Goal: Task Accomplishment & Management: Manage account settings

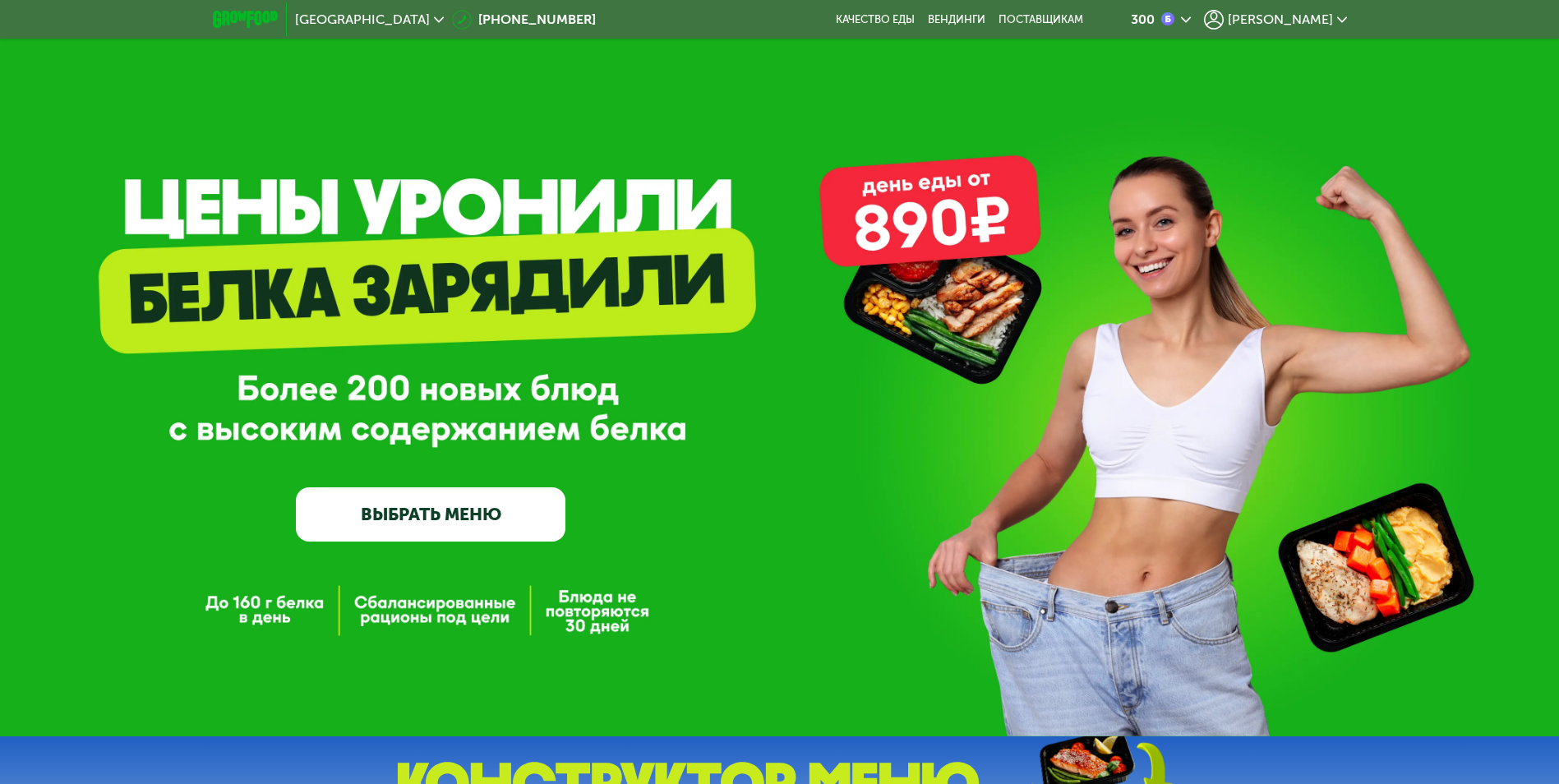
click at [1320, 16] on span "[PERSON_NAME]" at bounding box center [1280, 19] width 105 height 13
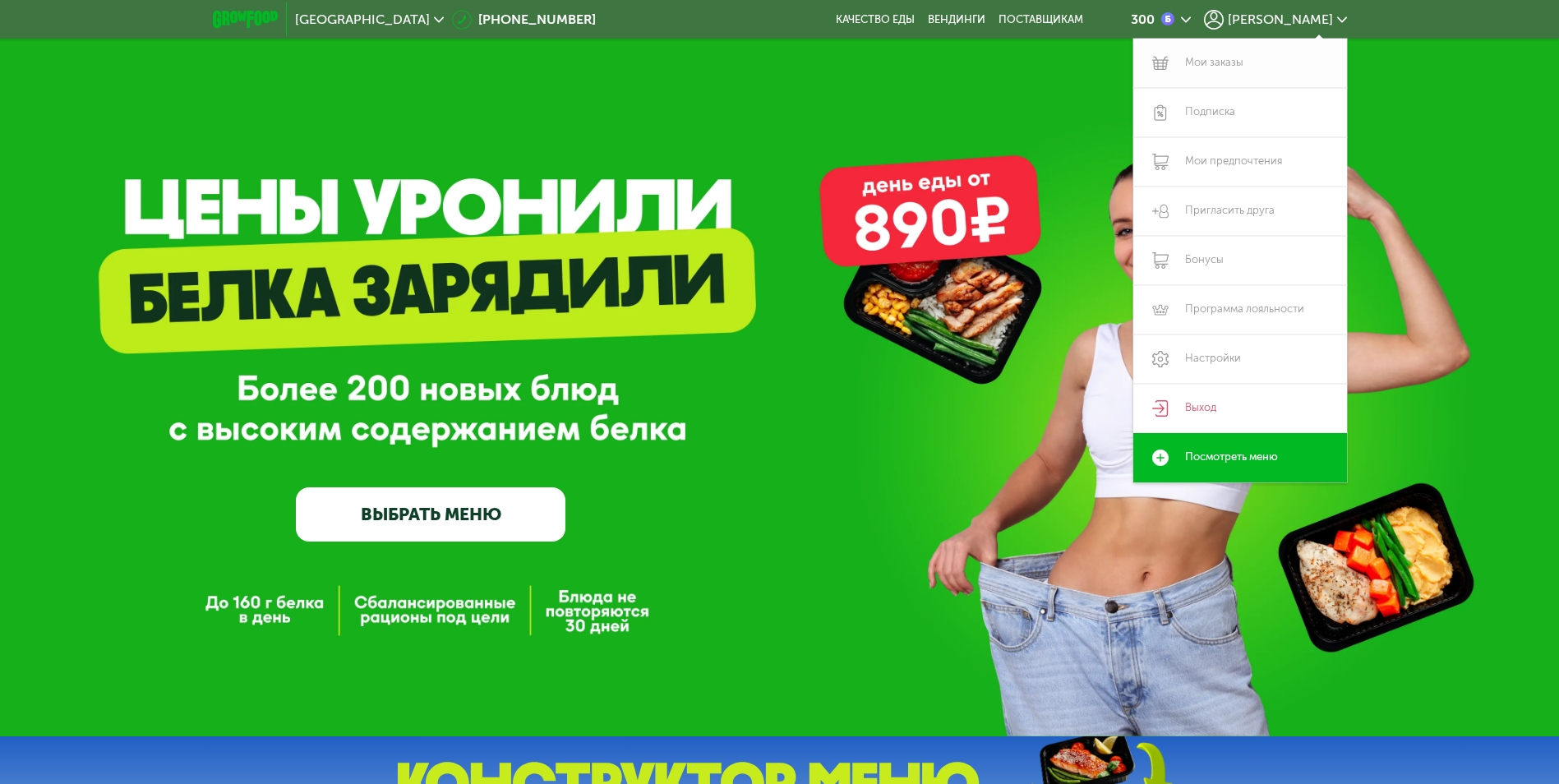
click at [1205, 68] on link "Мои заказы" at bounding box center [1239, 63] width 213 height 49
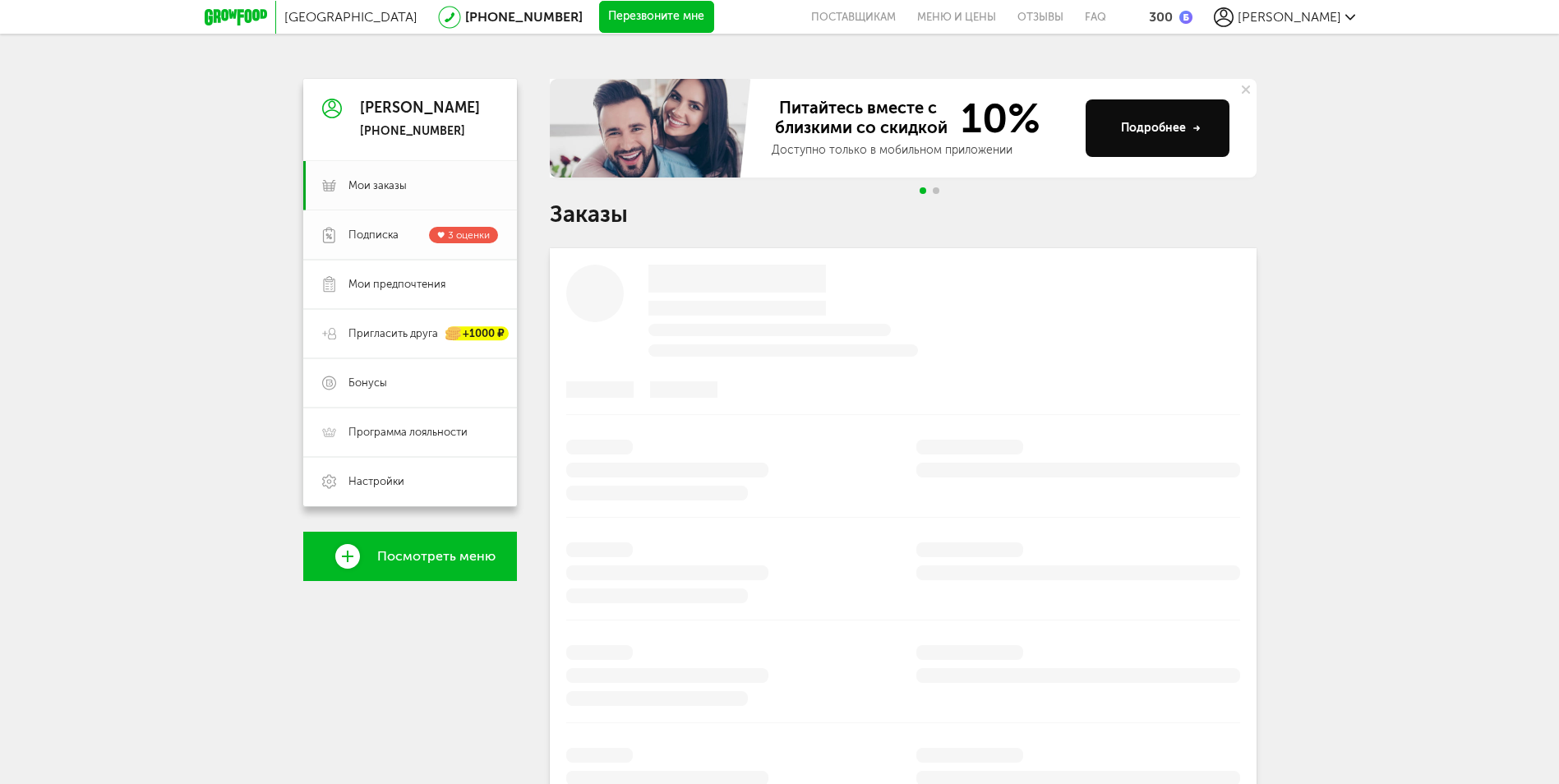
click at [375, 232] on span "Подписка" at bounding box center [373, 234] width 50 height 15
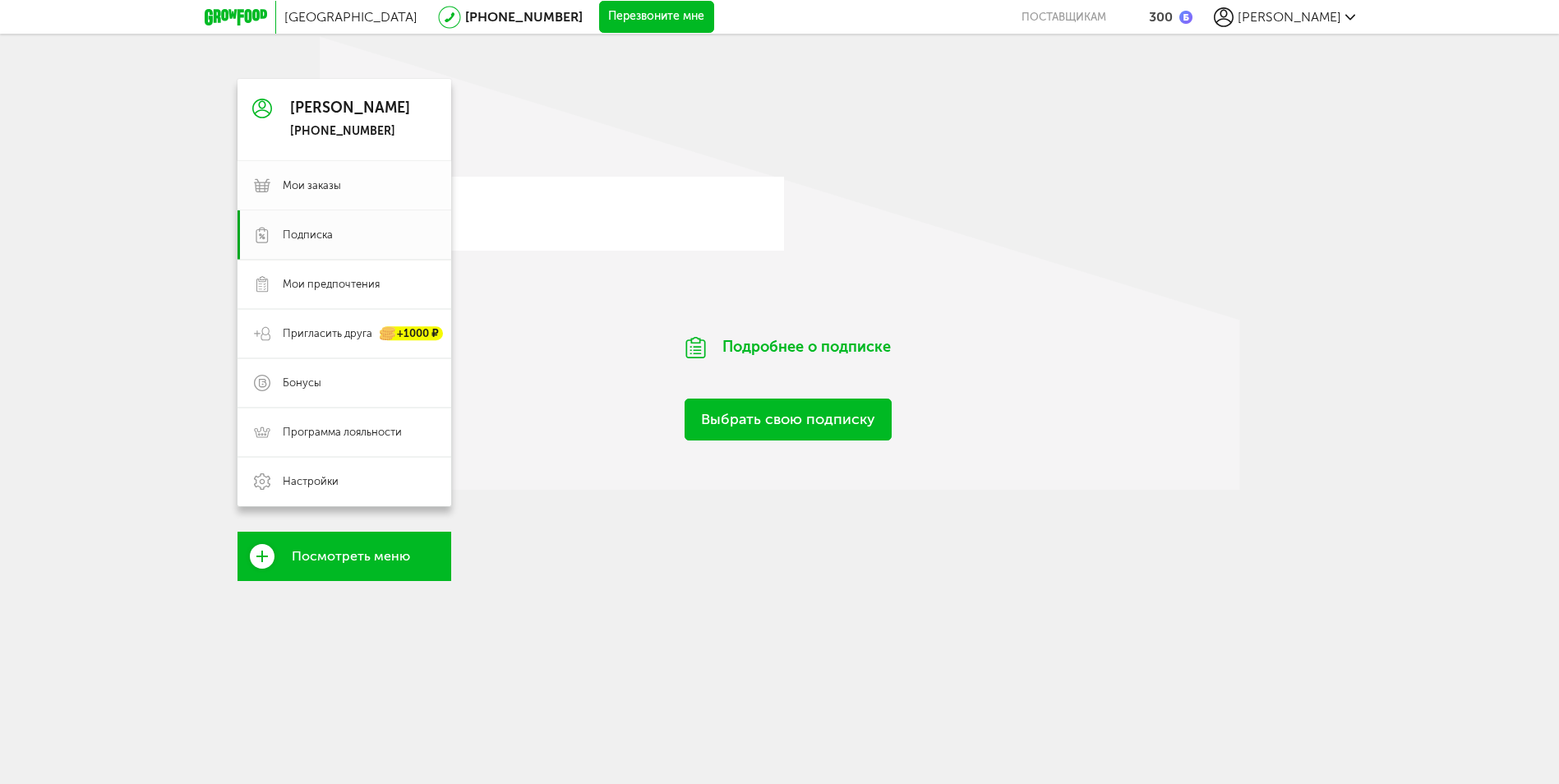
click at [299, 183] on span "Мои заказы" at bounding box center [312, 186] width 59 height 15
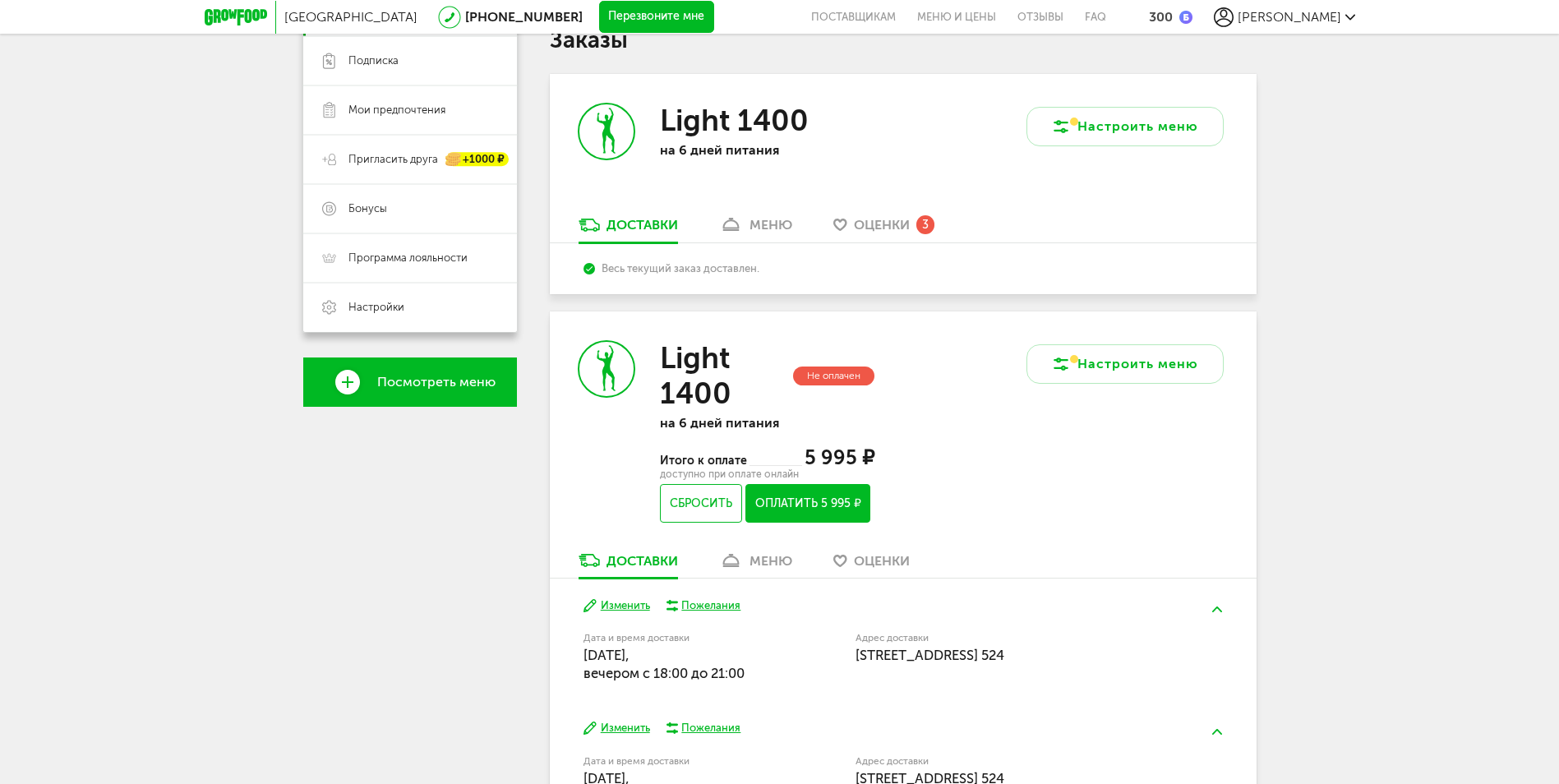
scroll to position [171, 0]
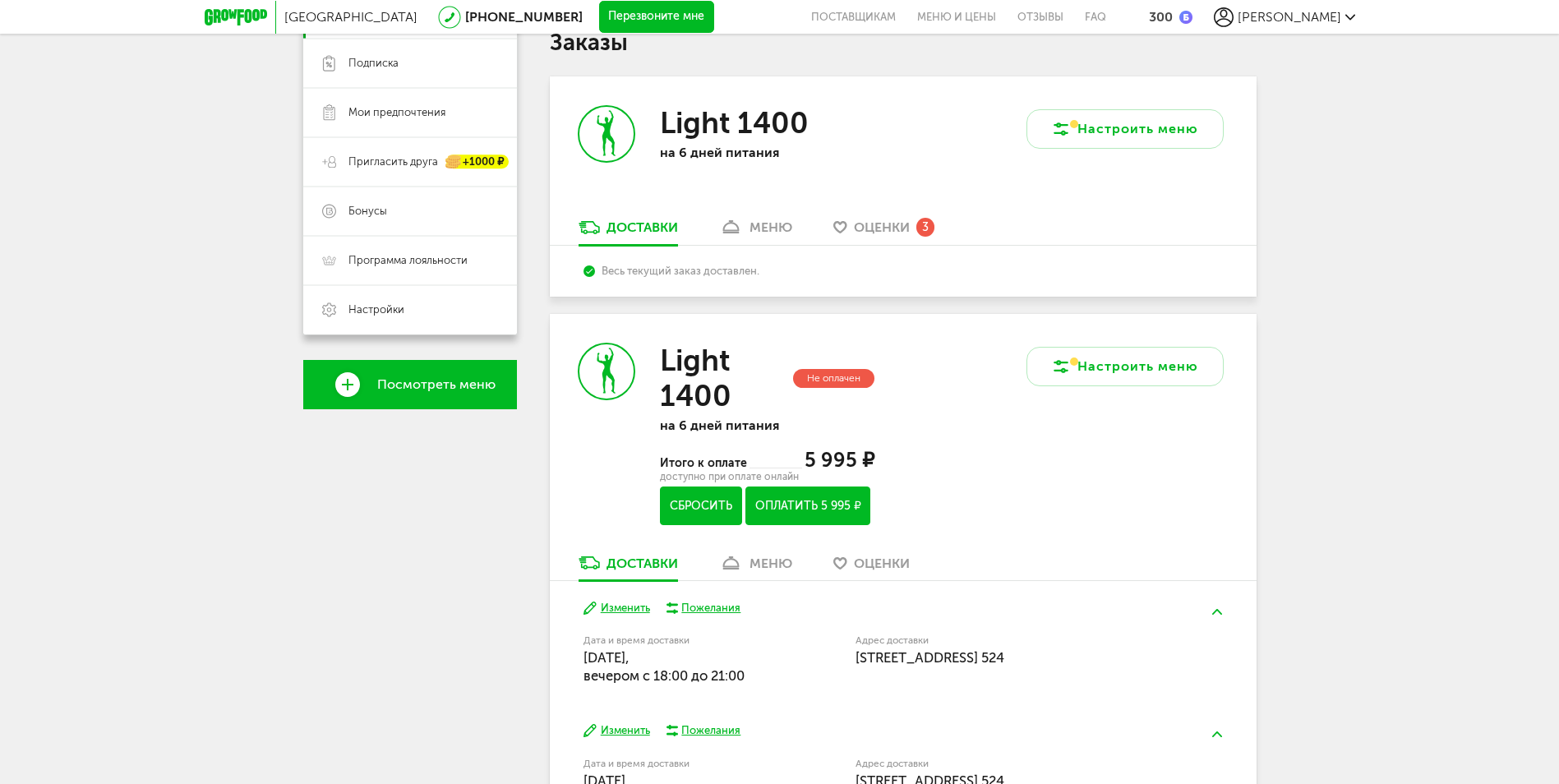
click at [696, 506] on button "Сбросить" at bounding box center [700, 506] width 82 height 38
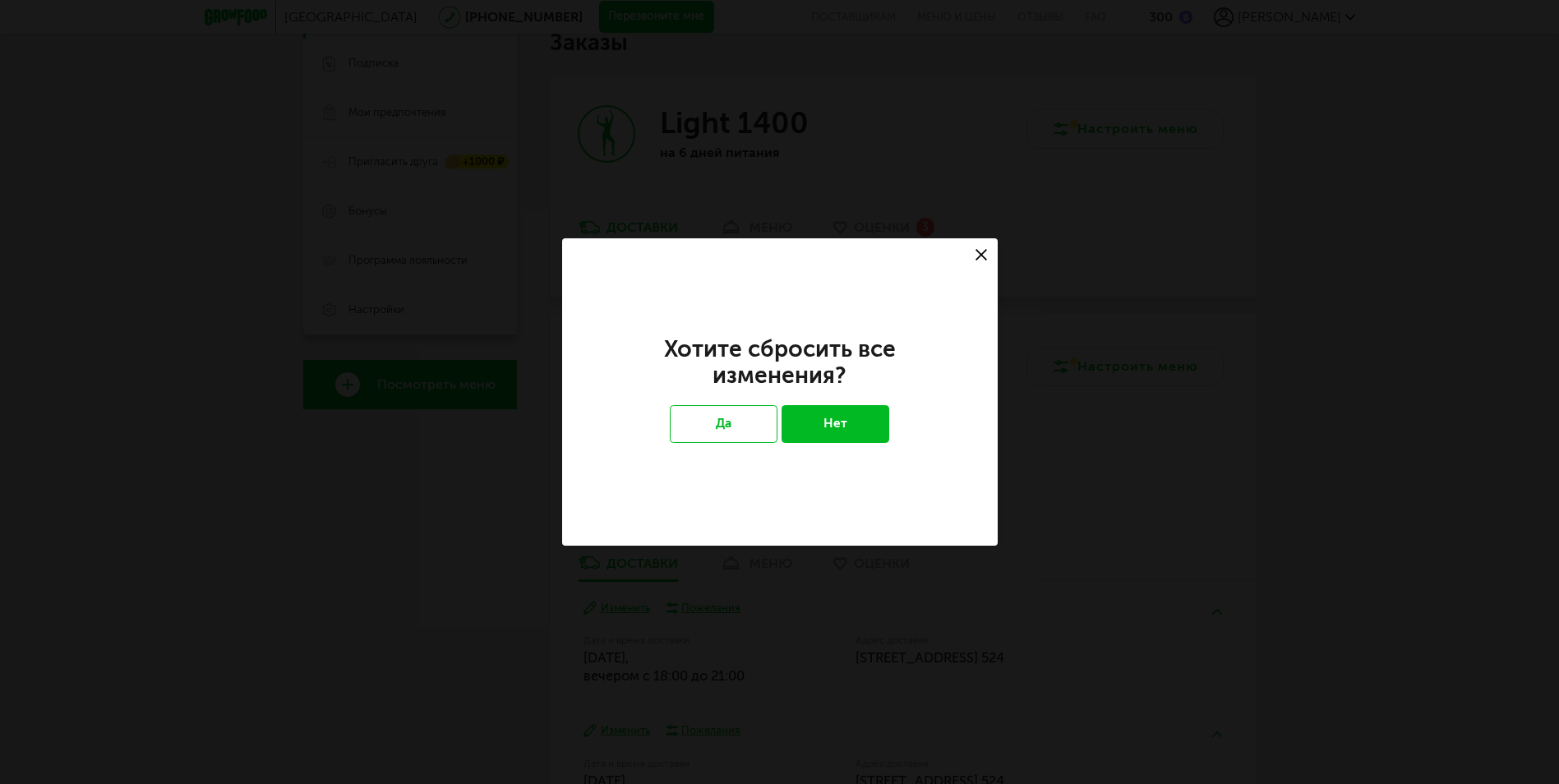
click at [981, 251] on icon at bounding box center [981, 255] width 12 height 12
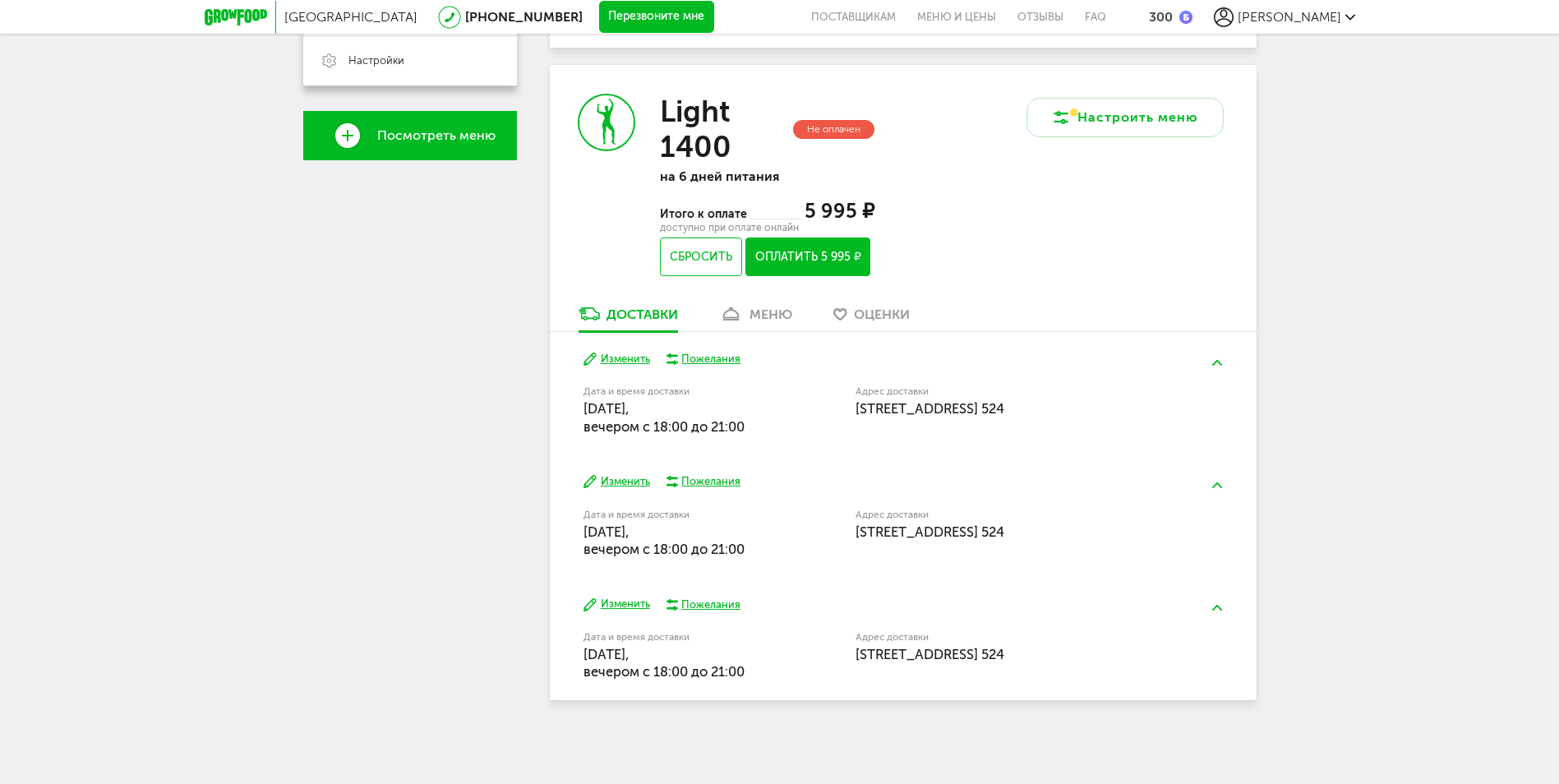
scroll to position [474, 0]
click at [696, 237] on button "Сбросить" at bounding box center [700, 256] width 82 height 38
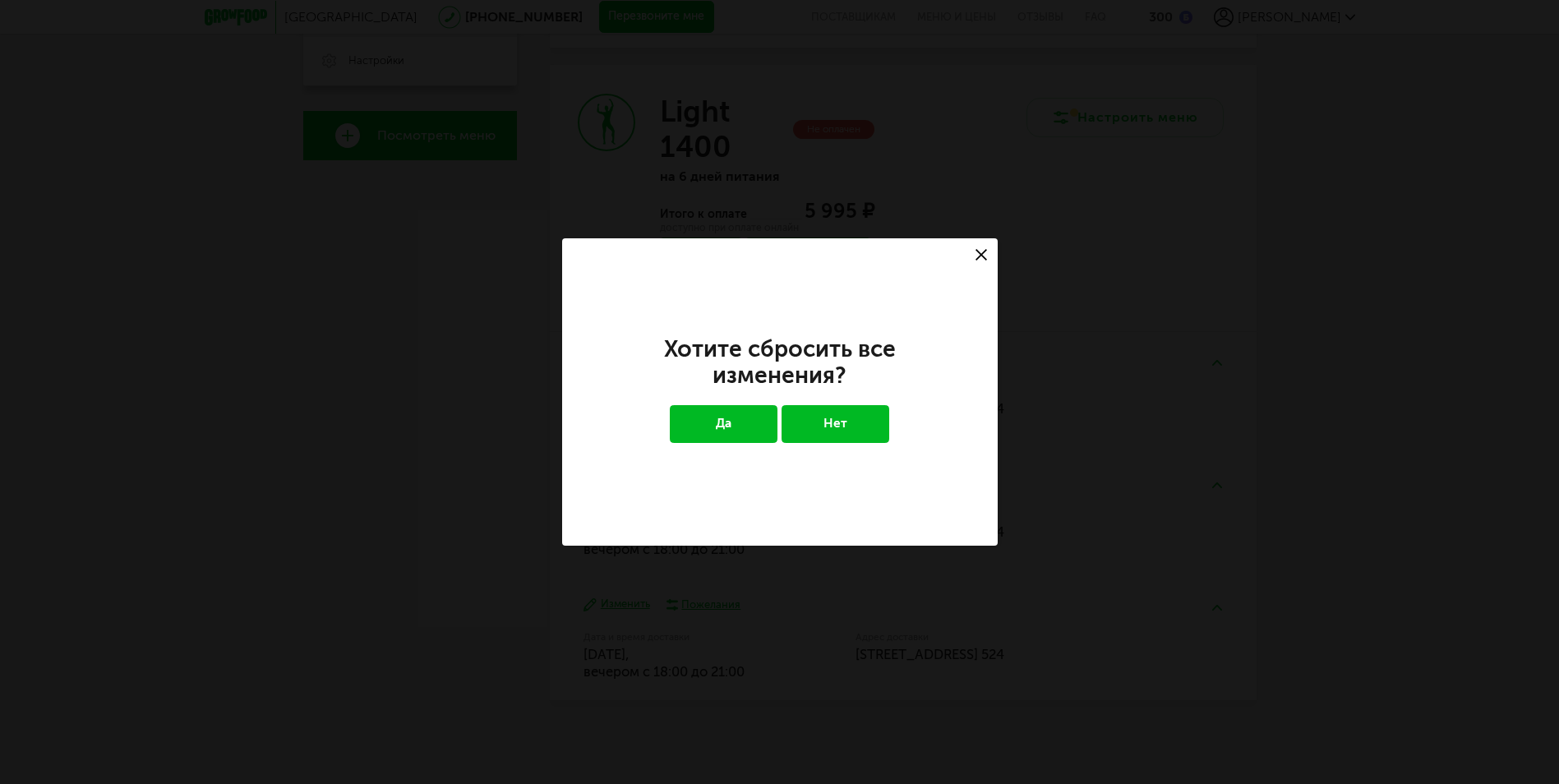
click at [732, 426] on button "Да" at bounding box center [724, 423] width 108 height 38
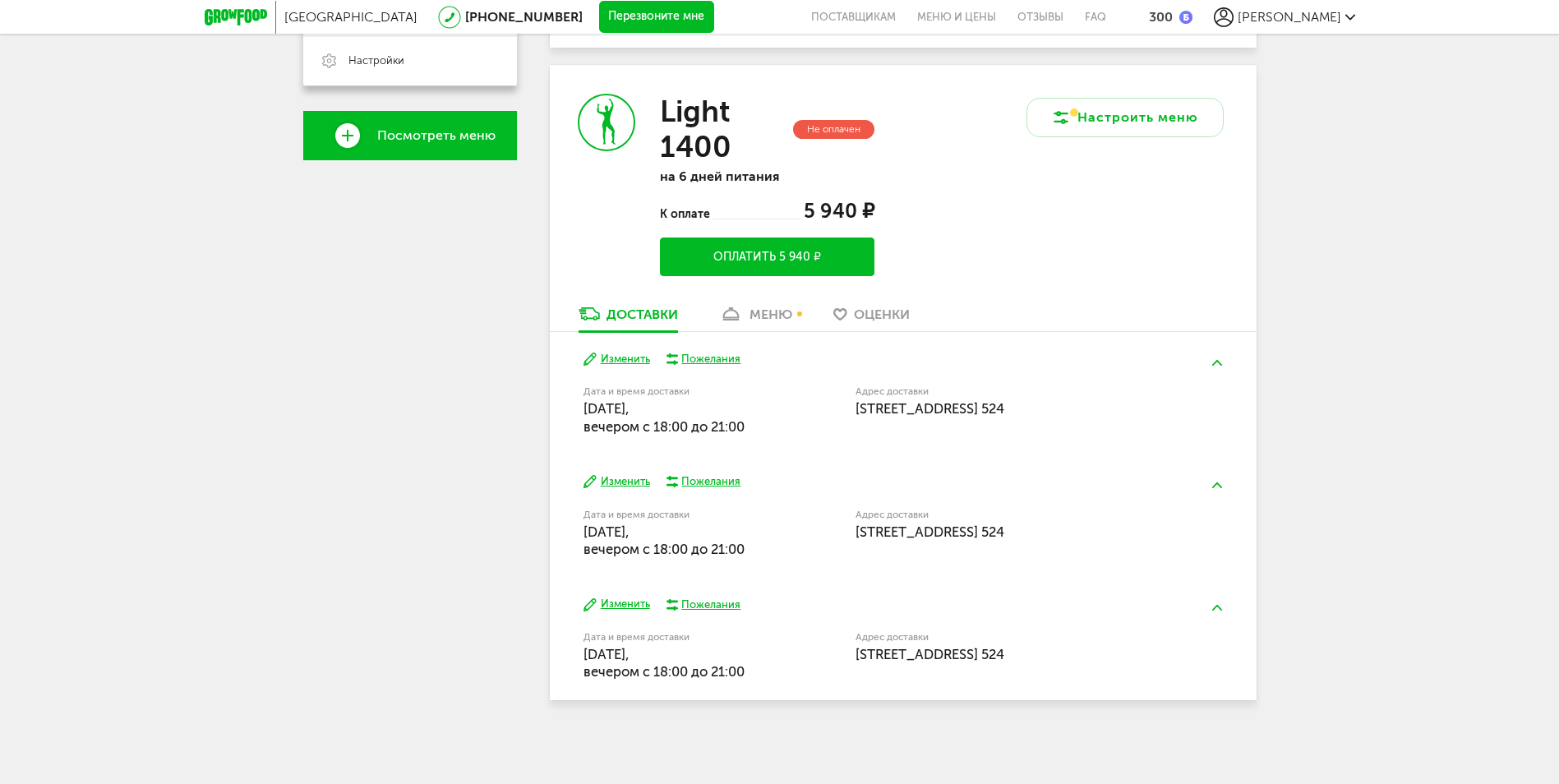
click at [761, 307] on div "меню" at bounding box center [770, 314] width 43 height 16
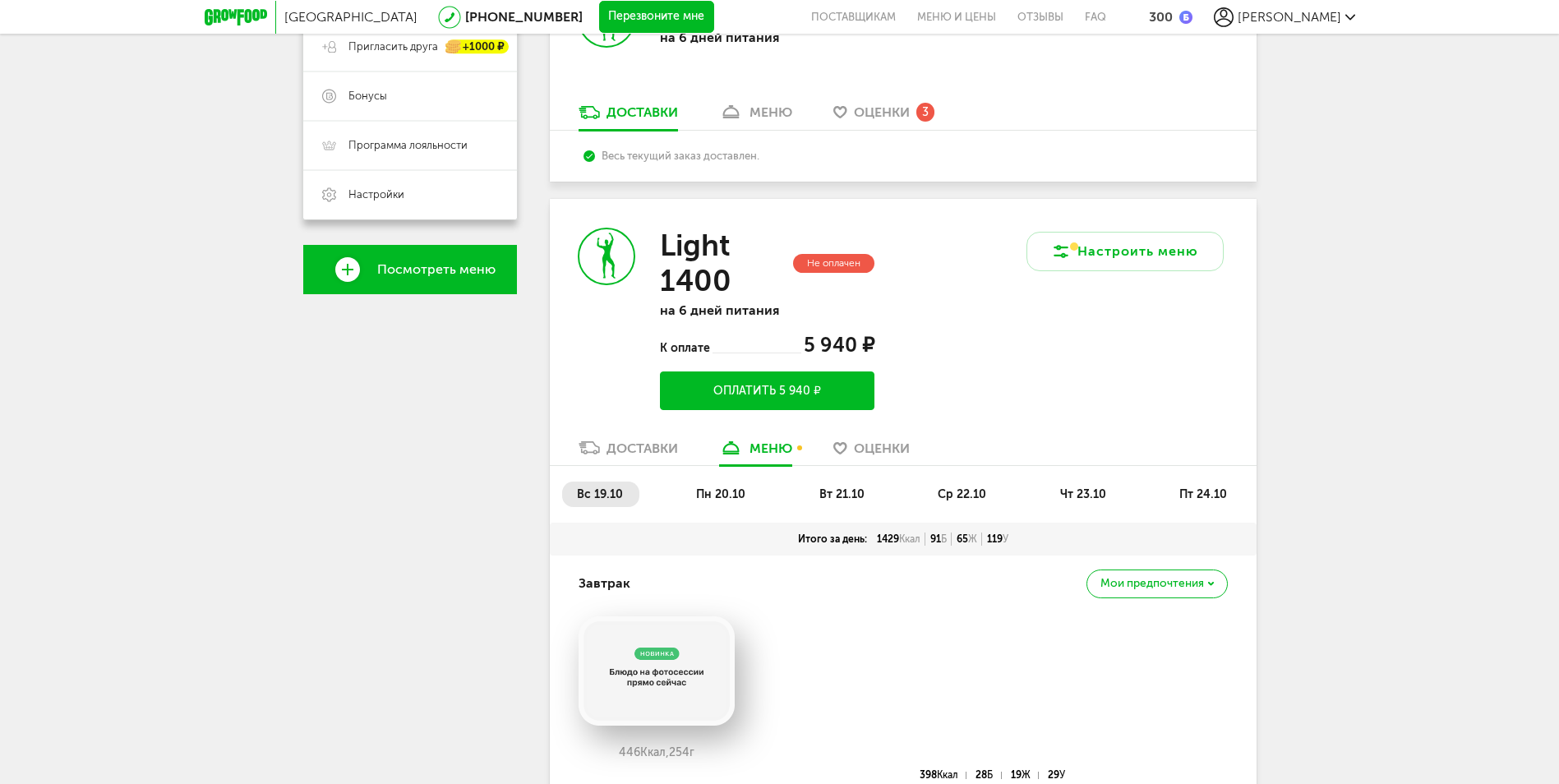
scroll to position [284, 0]
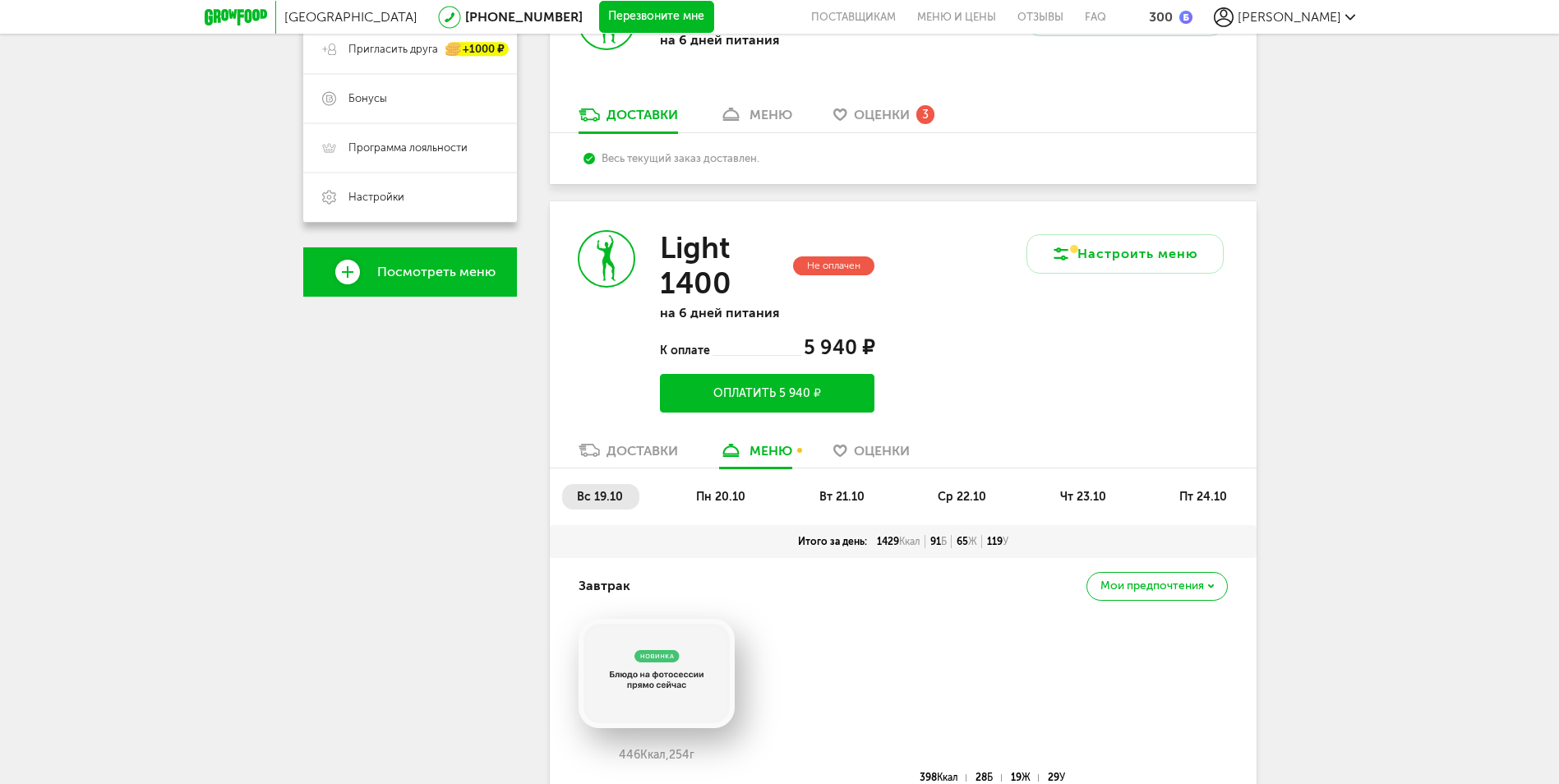
click at [720, 494] on span "пн 20.10" at bounding box center [721, 496] width 49 height 14
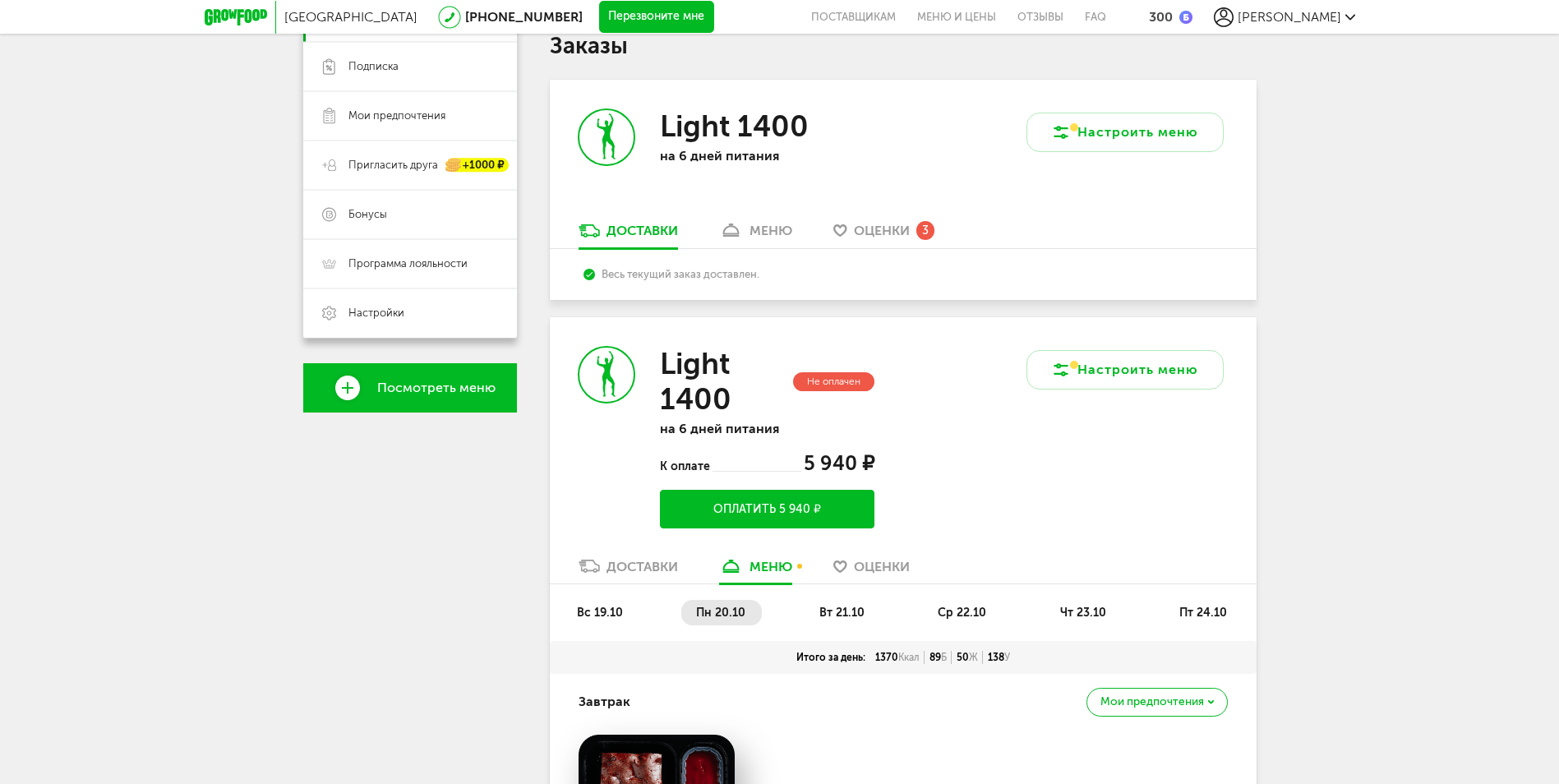
scroll to position [168, 0]
click at [853, 609] on span "вт 21.10" at bounding box center [841, 613] width 45 height 14
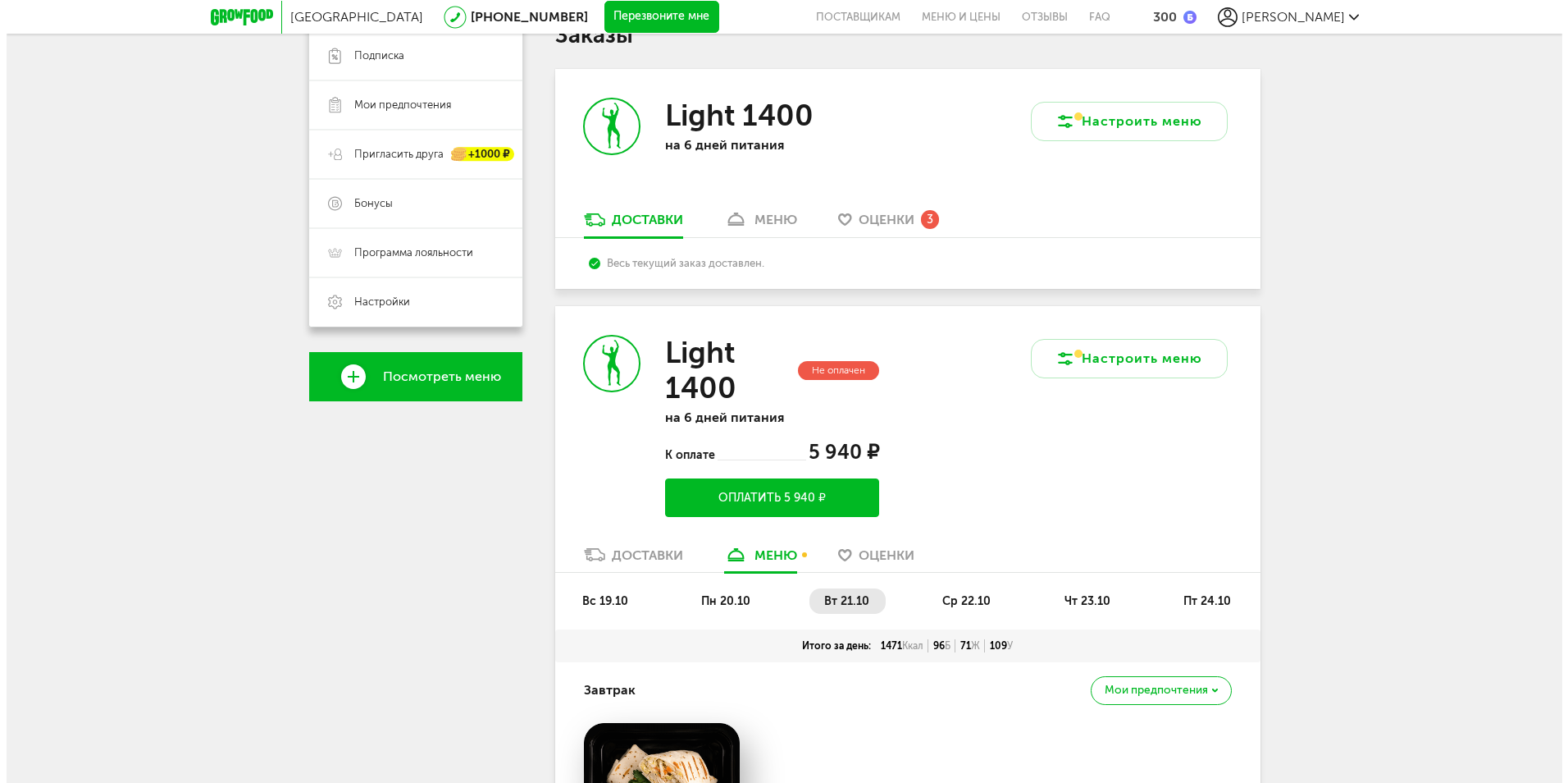
scroll to position [0, 0]
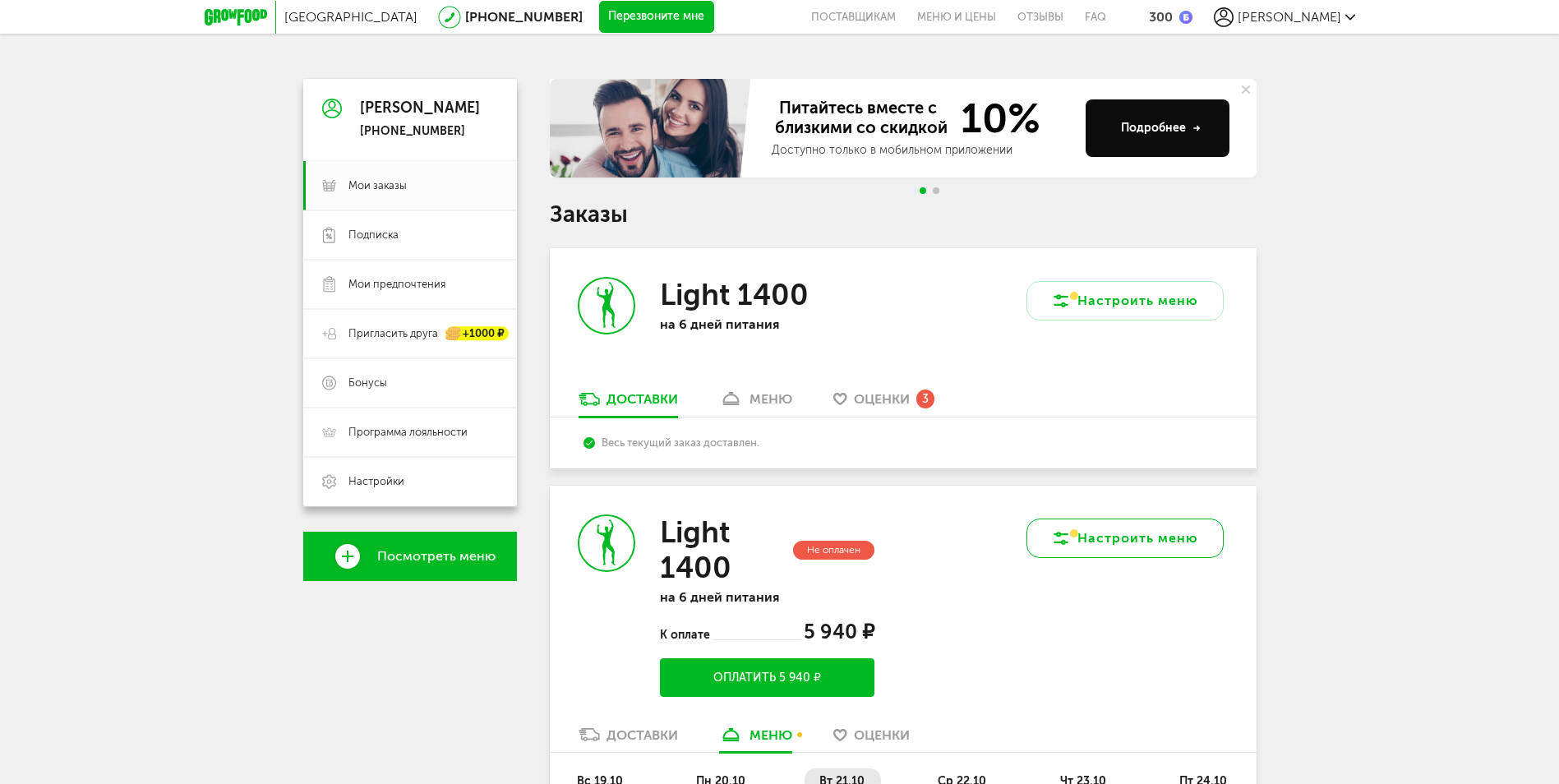
click at [1127, 532] on button "Настроить меню" at bounding box center [1124, 538] width 197 height 39
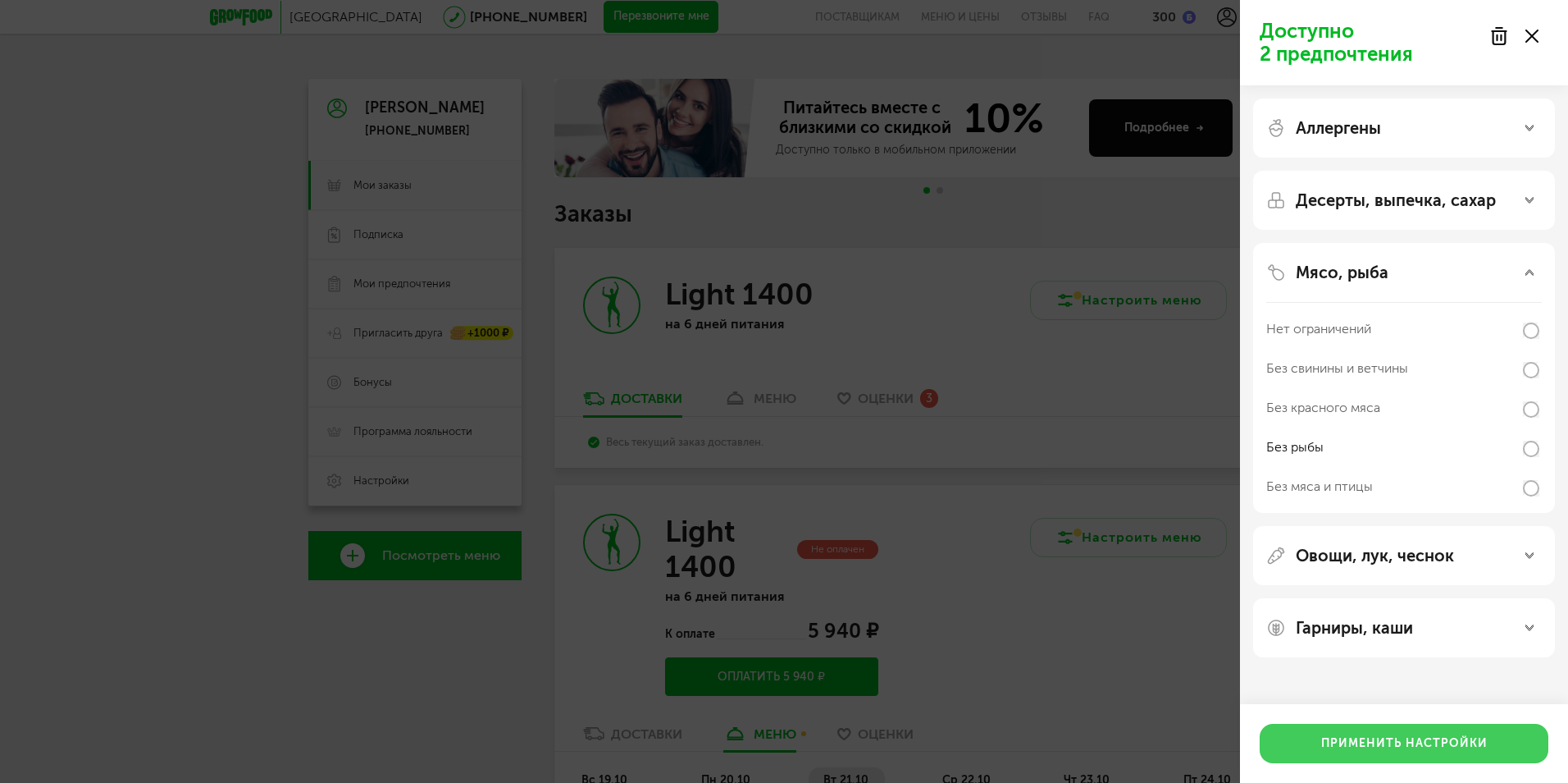
click at [1374, 745] on button "Применить настройки" at bounding box center [1404, 743] width 289 height 39
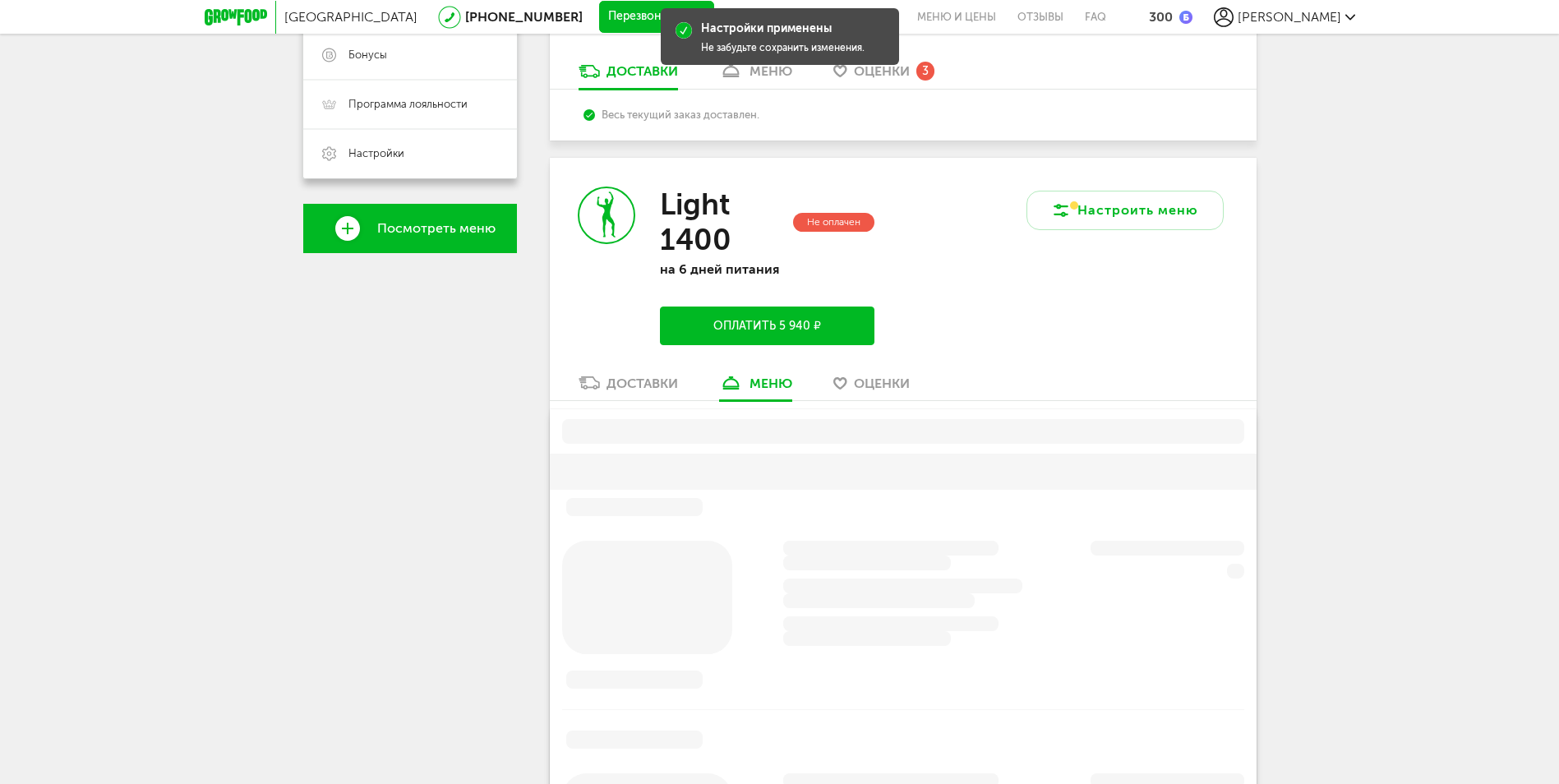
scroll to position [444, 0]
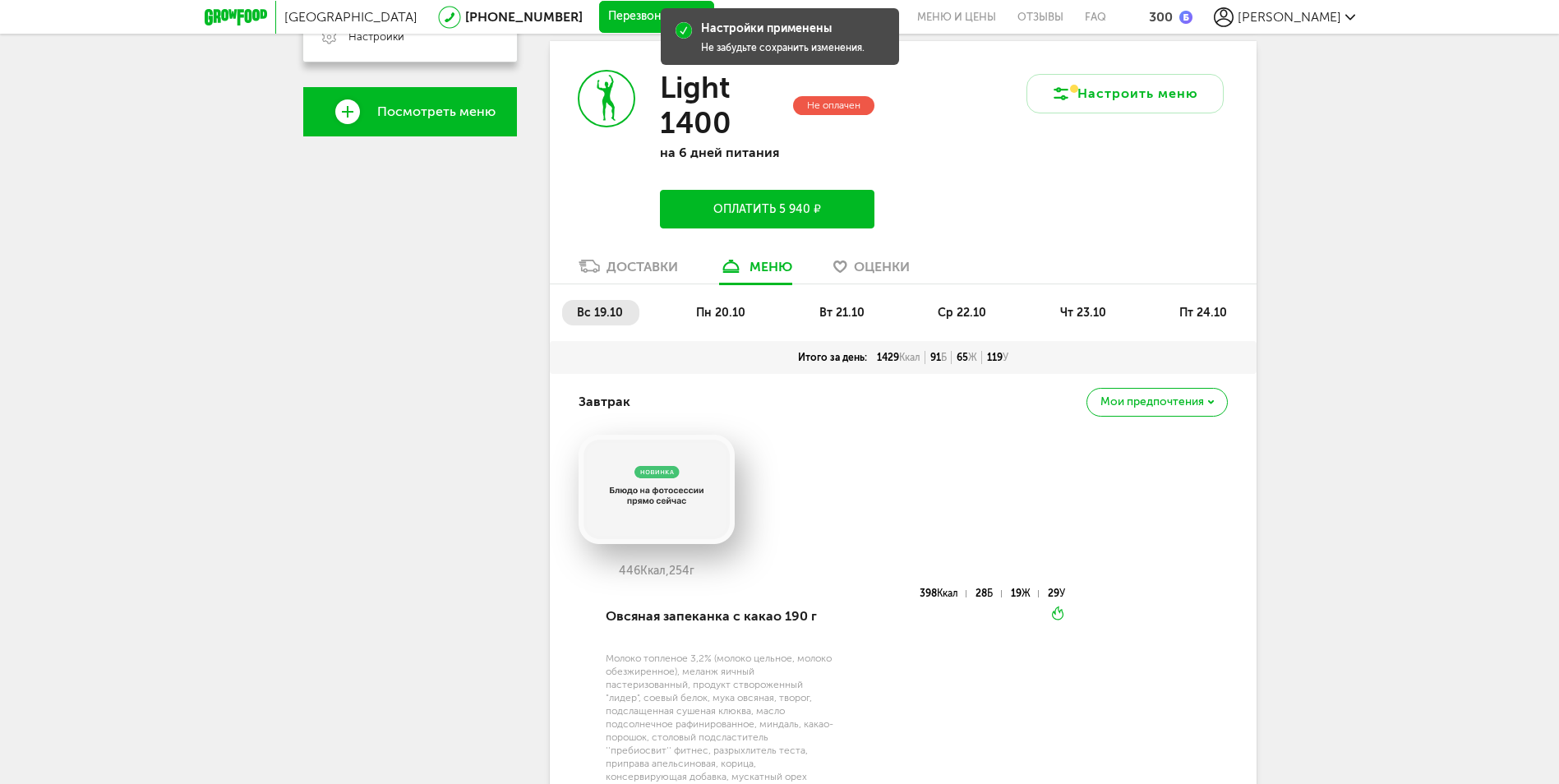
click at [831, 313] on span "вт 21.10" at bounding box center [841, 312] width 45 height 14
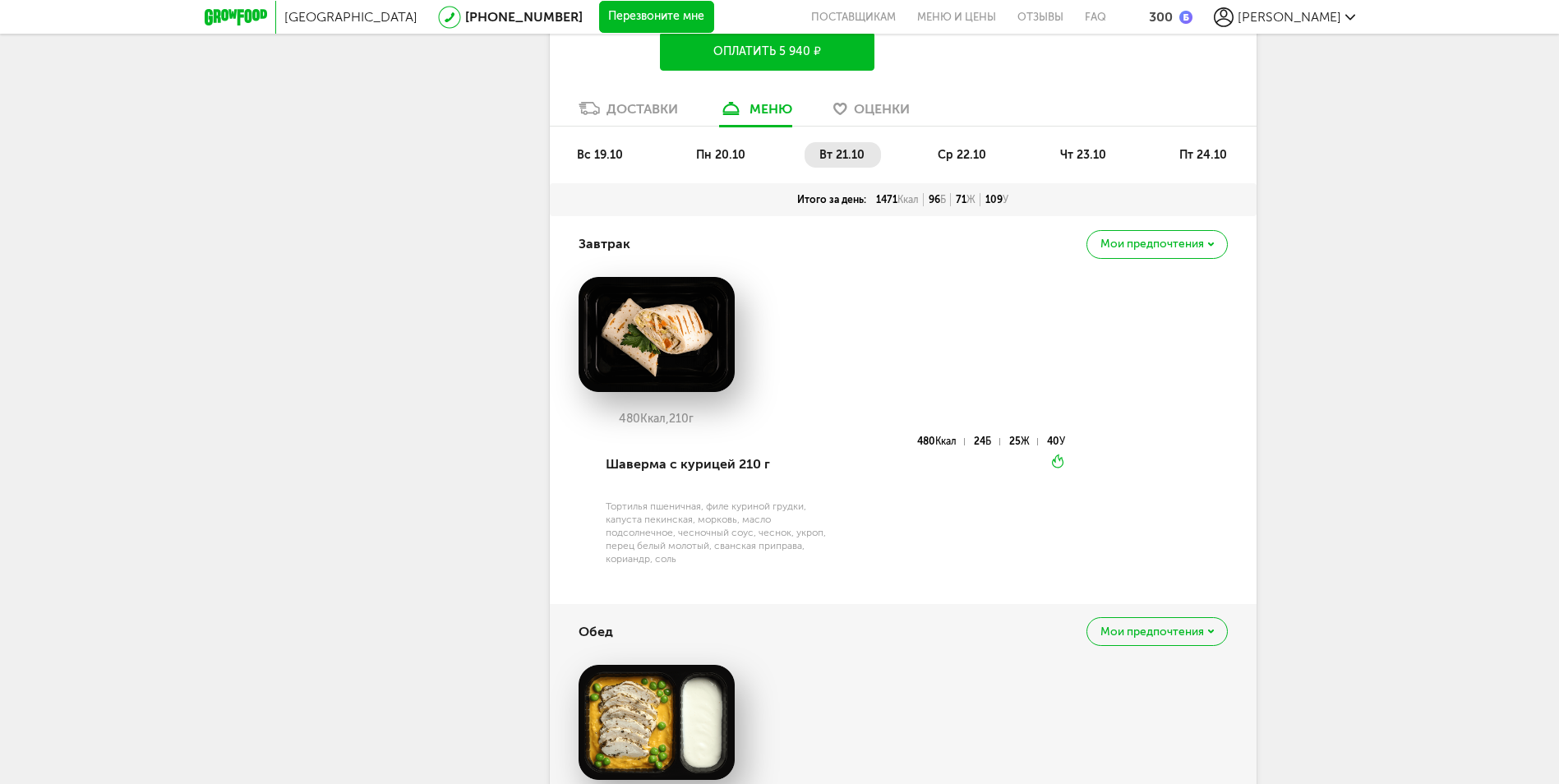
scroll to position [0, 0]
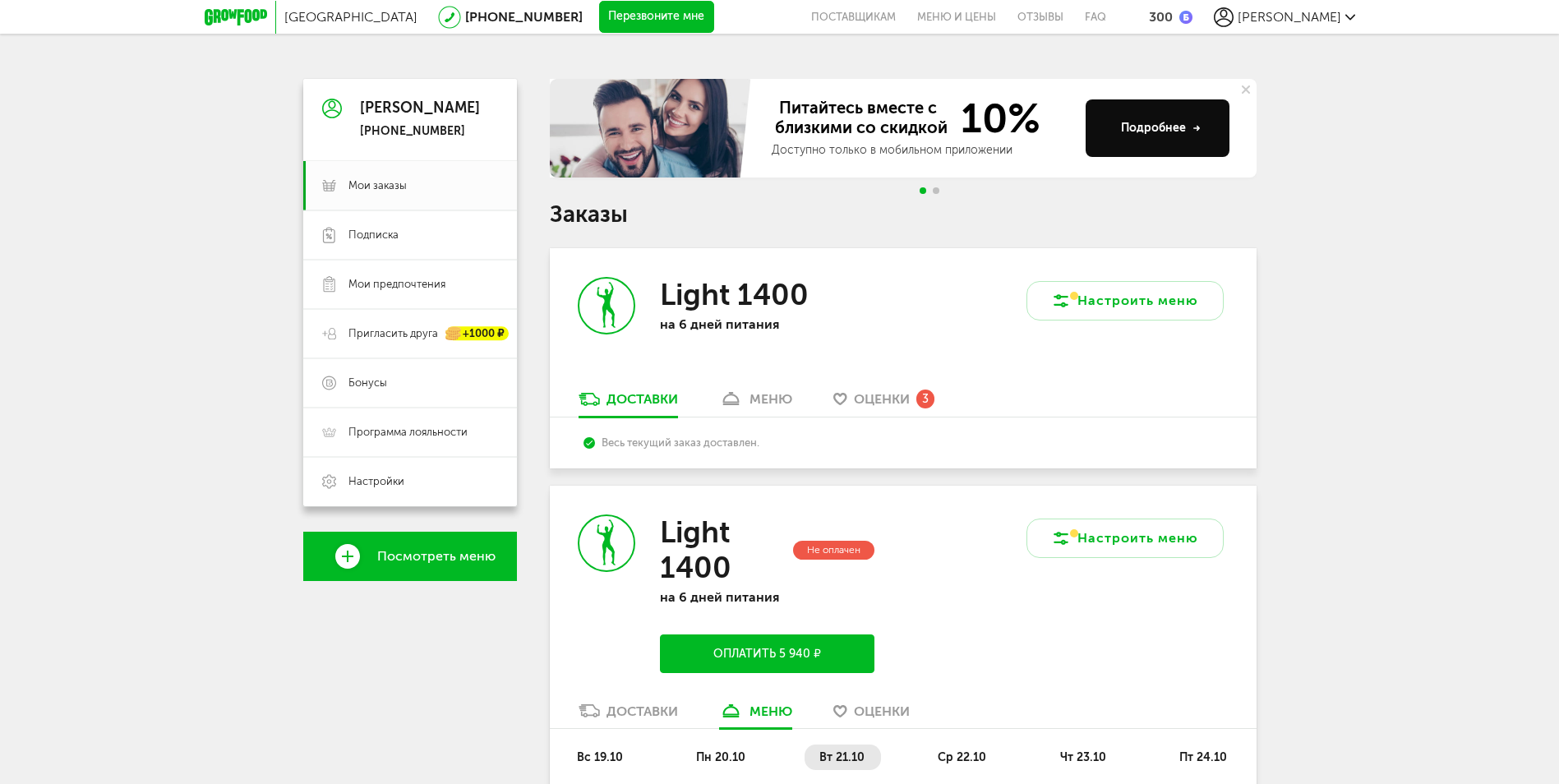
click at [1248, 87] on use at bounding box center [1245, 89] width 8 height 8
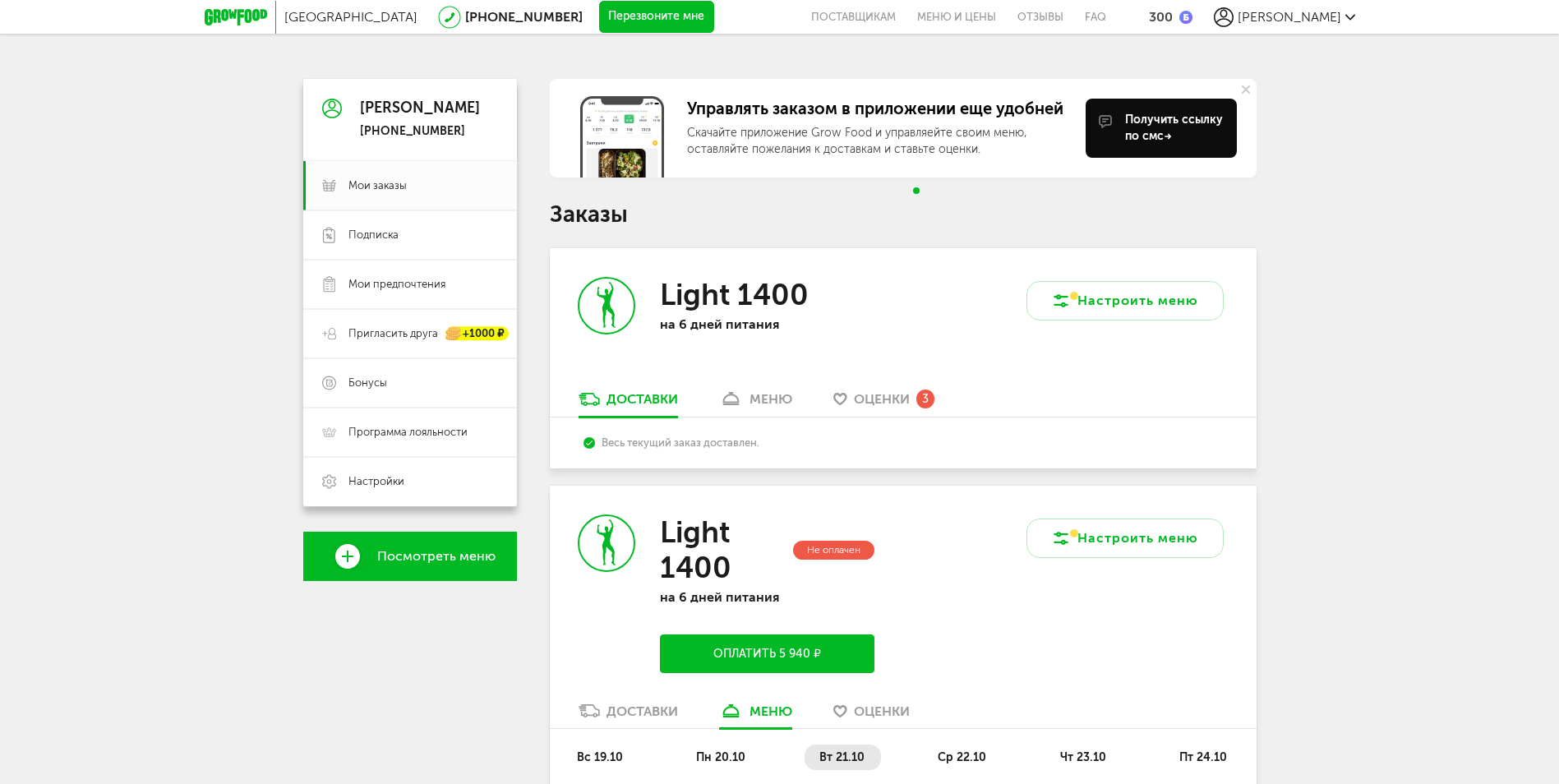
click at [1245, 87] on icon at bounding box center [1245, 89] width 8 height 8
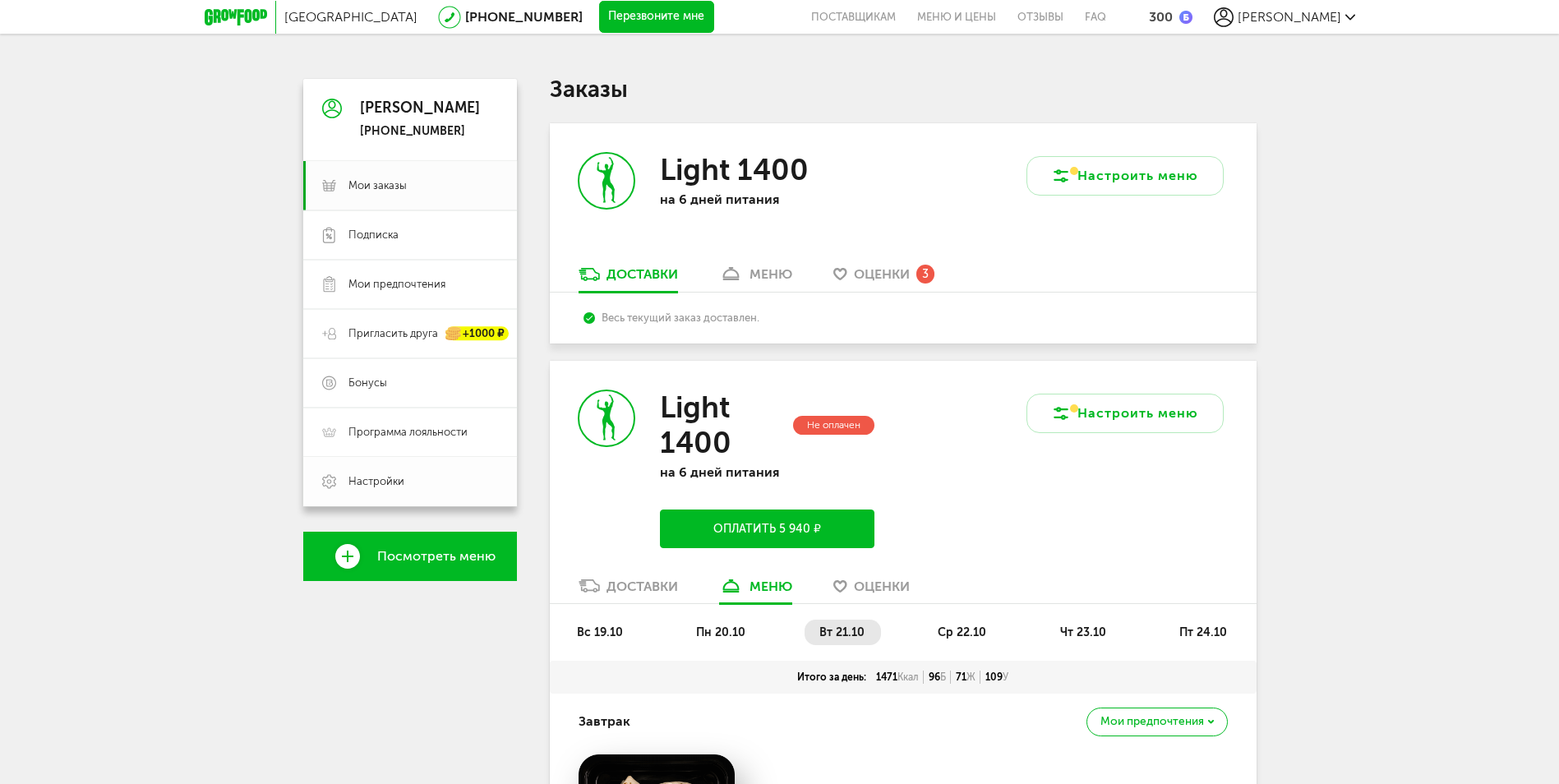
click at [381, 475] on span "Настройки" at bounding box center [376, 482] width 56 height 15
